Goal: Navigation & Orientation: Find specific page/section

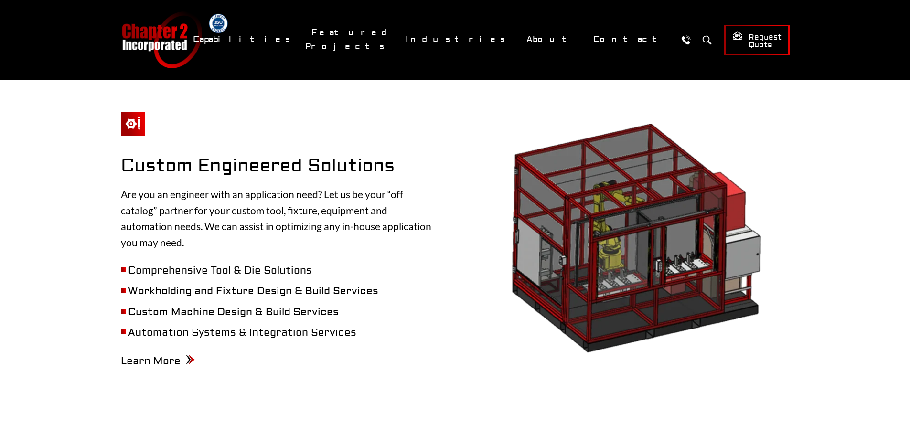
scroll to position [955, 0]
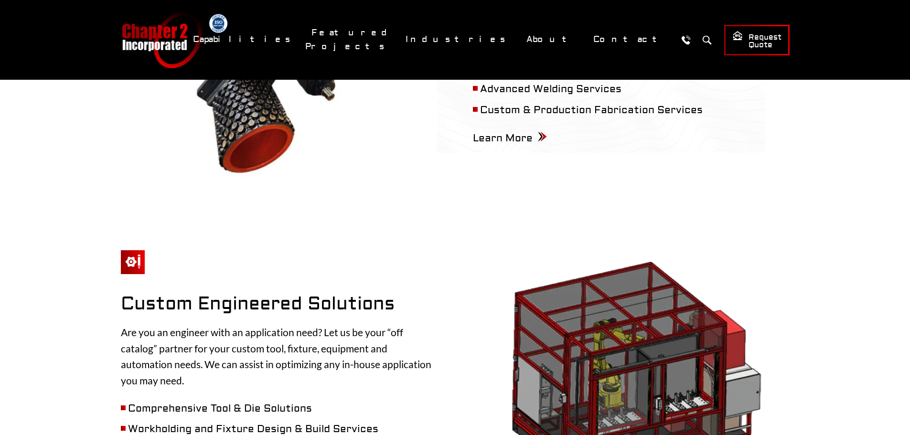
click at [463, 74] on link "Machined Castings for OEMs" at bounding box center [533, 83] width 457 height 19
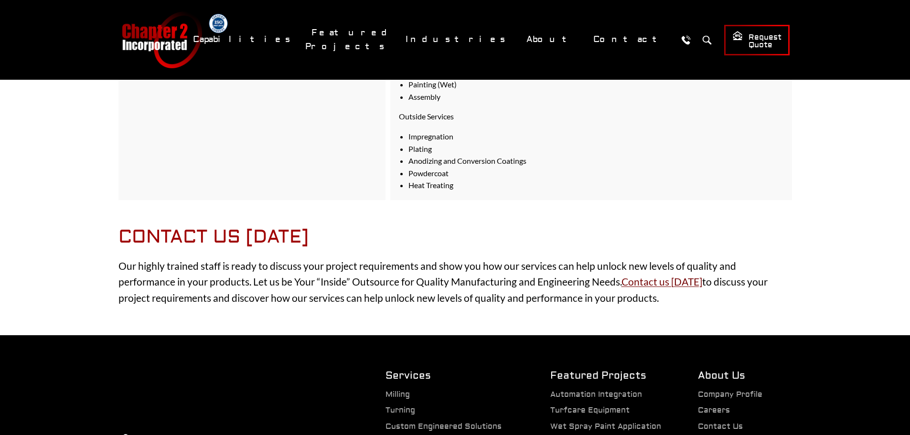
scroll to position [1051, 0]
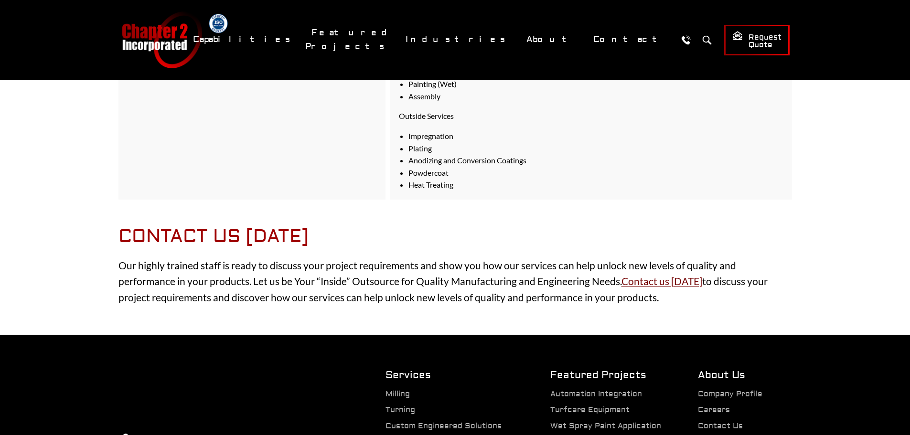
click at [431, 114] on link "Retail Signs & Displays" at bounding box center [533, 120] width 457 height 19
click at [451, 92] on link "Turfcare Equipment for Lawn & Garden" at bounding box center [533, 101] width 457 height 19
click at [588, 107] on link "Photo Galleries" at bounding box center [619, 113] width 198 height 19
click at [0, 0] on link "CNC Milling" at bounding box center [0, 0] width 0 height 0
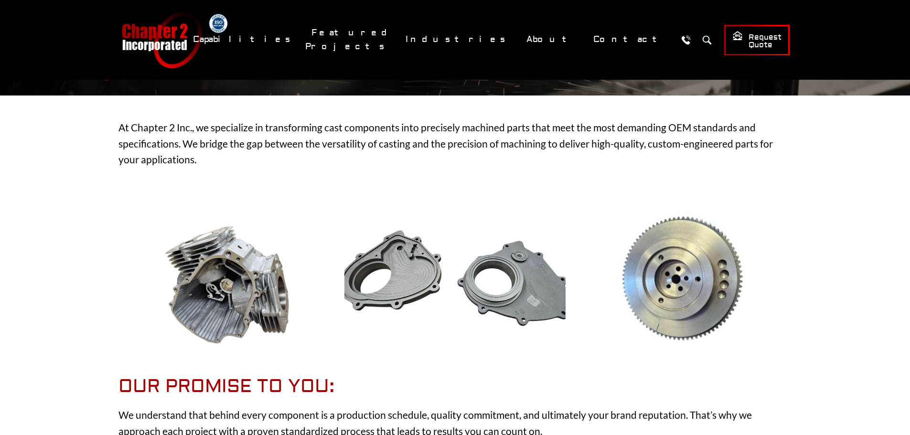
scroll to position [191, 0]
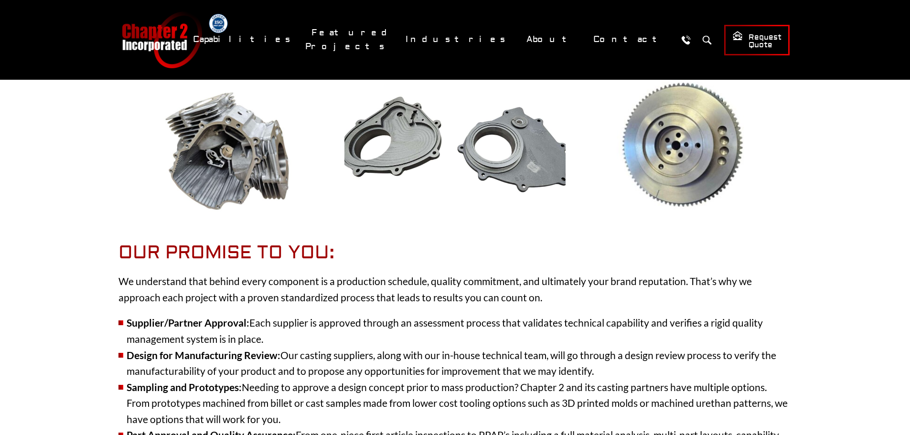
click at [0, 0] on link "Custom Engineered Solutions" at bounding box center [0, 0] width 0 height 0
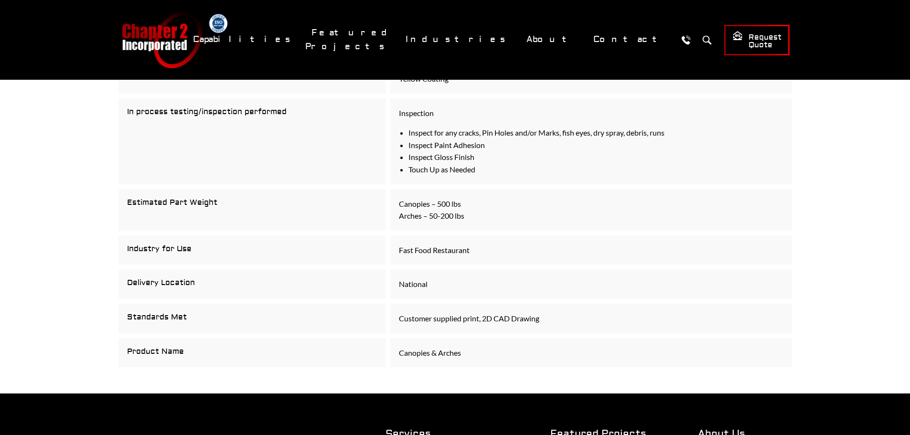
scroll to position [860, 0]
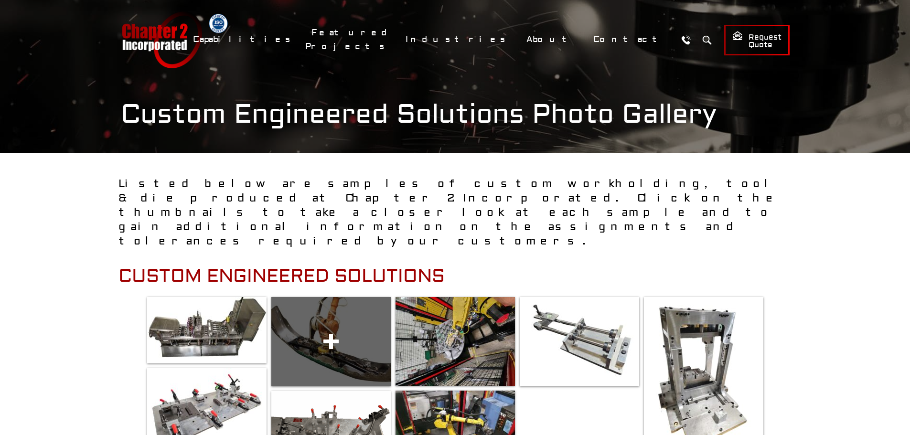
click at [317, 297] on span at bounding box center [330, 341] width 119 height 89
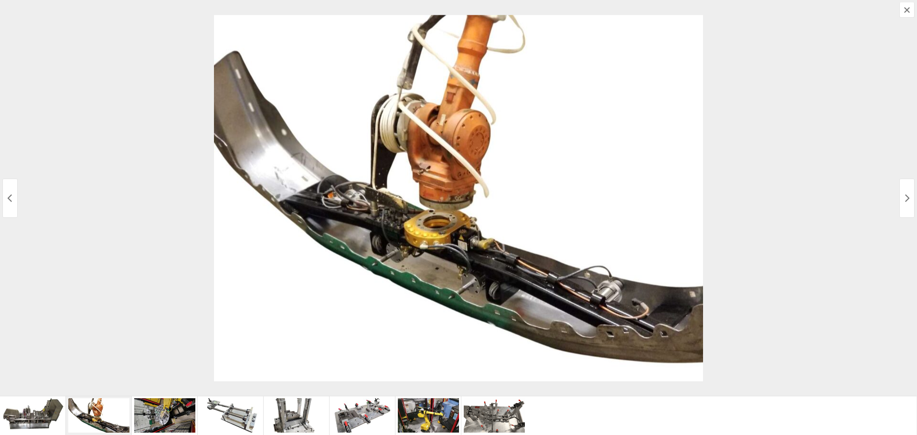
click at [415, 402] on div at bounding box center [428, 415] width 61 height 34
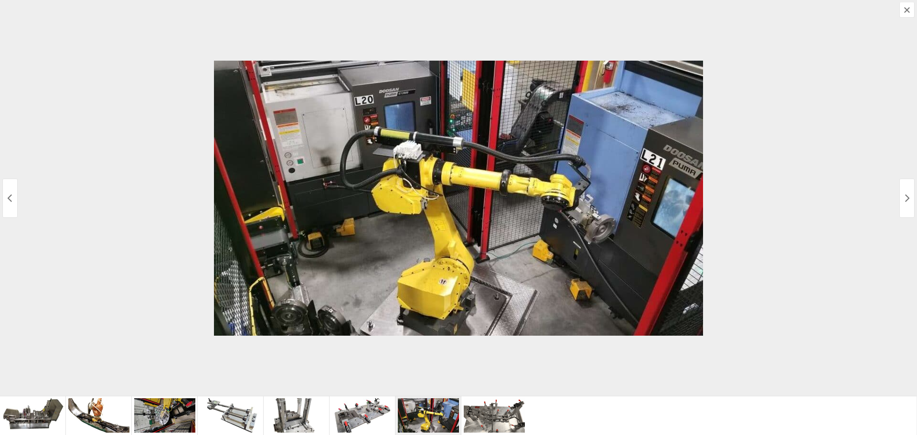
click at [498, 399] on div at bounding box center [494, 415] width 61 height 34
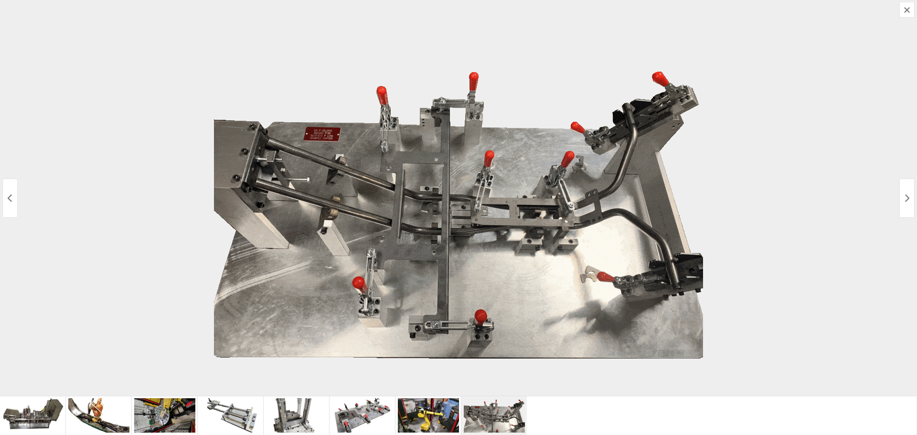
click at [900, 198] on button "Next Media" at bounding box center [906, 198] width 15 height 39
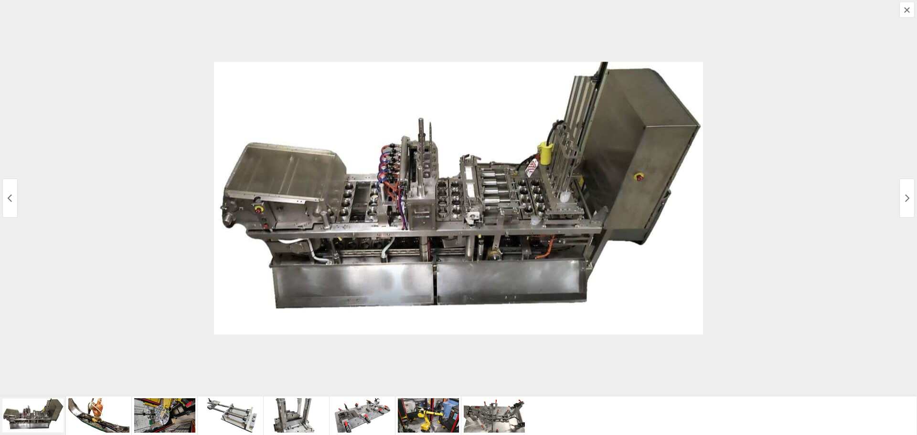
click at [904, 198] on icon "Next Media" at bounding box center [907, 198] width 8 height 8
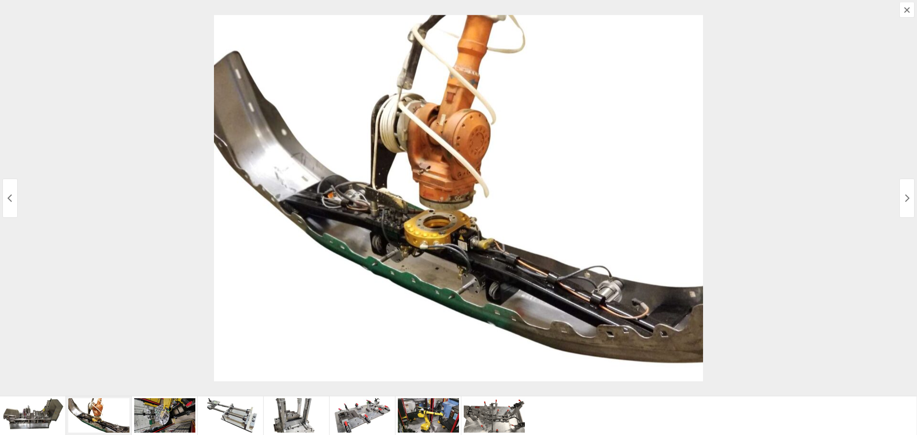
click at [904, 198] on icon "Next Media" at bounding box center [907, 198] width 8 height 8
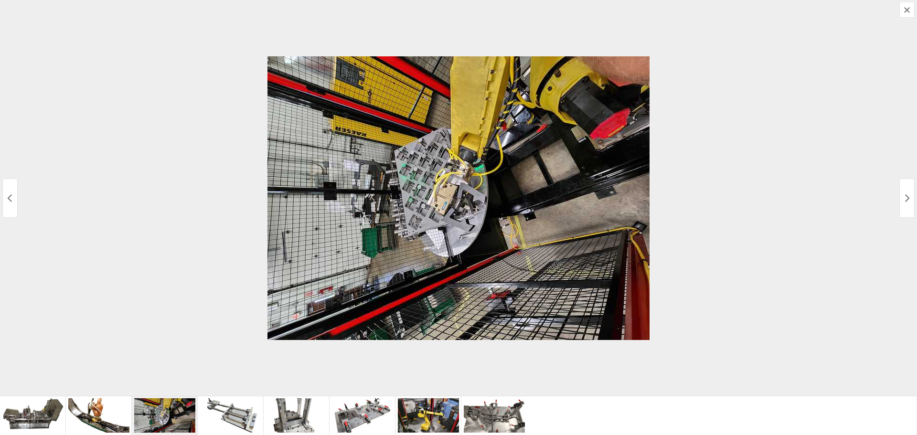
click at [907, 202] on icon "Next Media" at bounding box center [907, 198] width 8 height 8
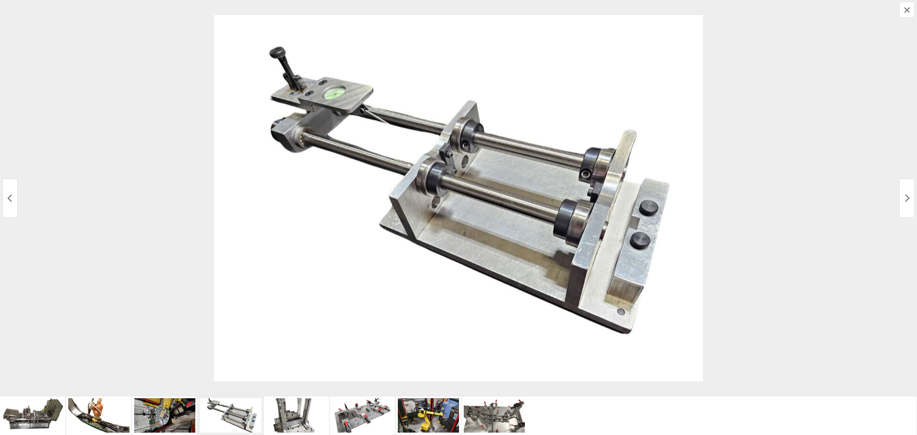
click at [907, 202] on icon "Next Media" at bounding box center [907, 198] width 8 height 8
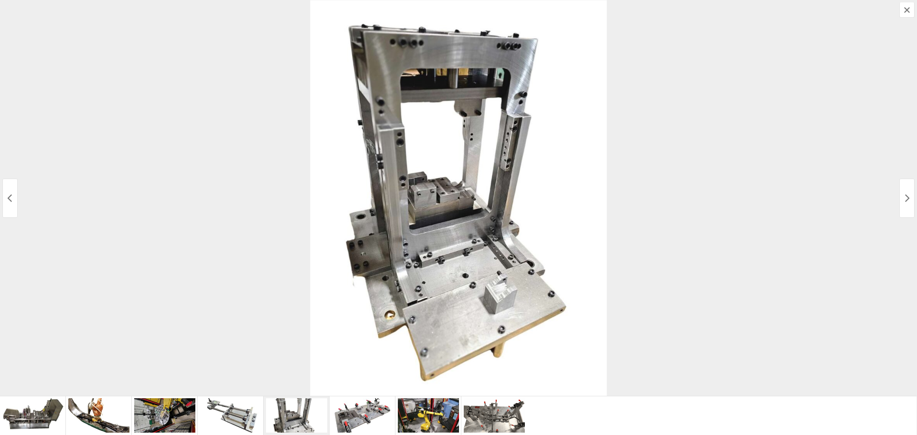
click at [907, 202] on icon "Next Media" at bounding box center [907, 198] width 8 height 8
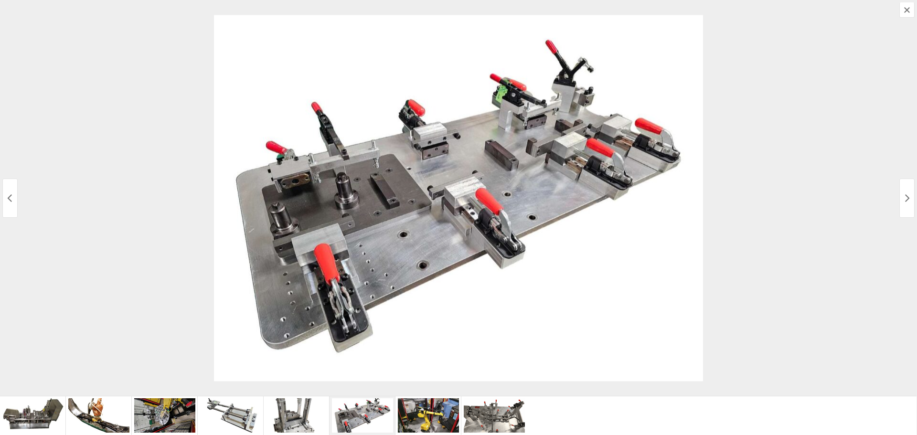
click at [907, 202] on icon "Next Media" at bounding box center [907, 198] width 8 height 8
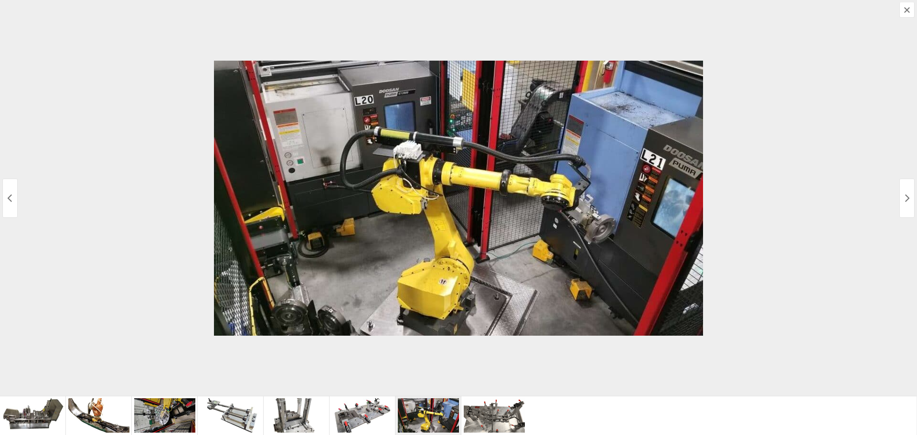
click at [907, 202] on icon "Next Media" at bounding box center [907, 198] width 8 height 8
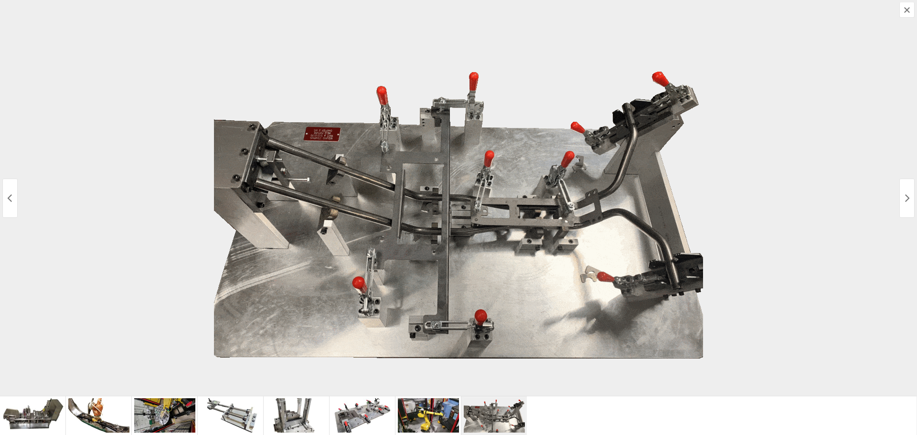
click at [907, 202] on icon "Next Media" at bounding box center [907, 198] width 8 height 8
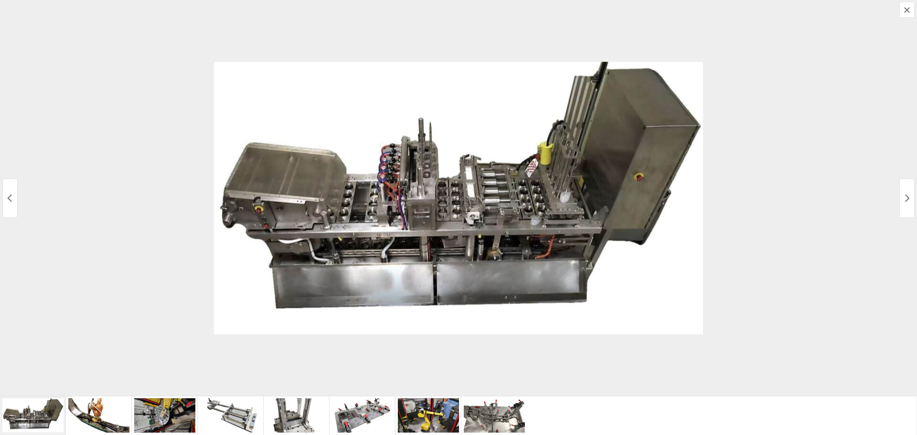
click at [907, 202] on icon "Next Media" at bounding box center [907, 198] width 8 height 8
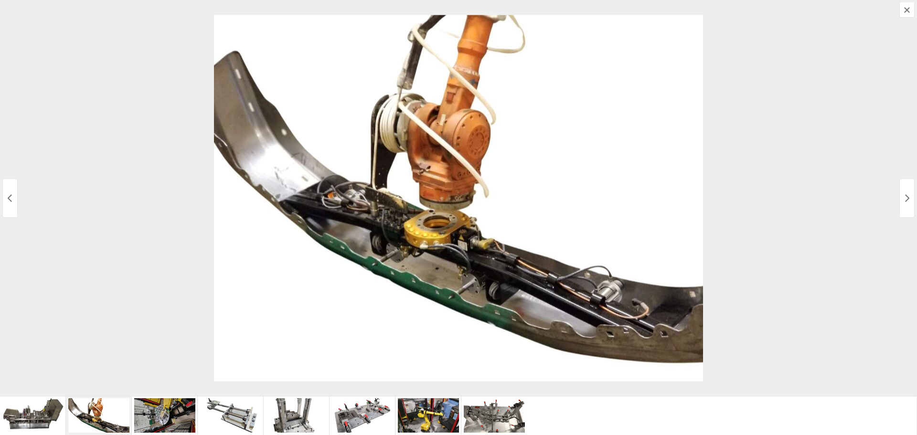
click at [898, 200] on div at bounding box center [458, 198] width 917 height 396
